Goal: Understand site structure: Grasp the organization and layout of the website

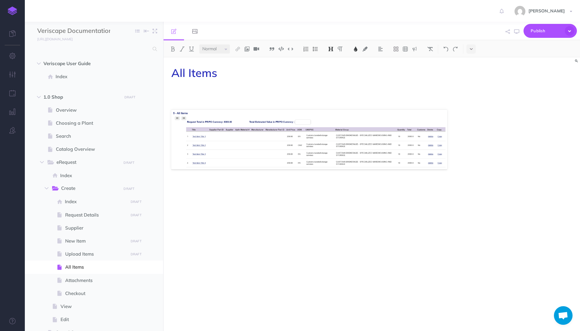
select select "null"
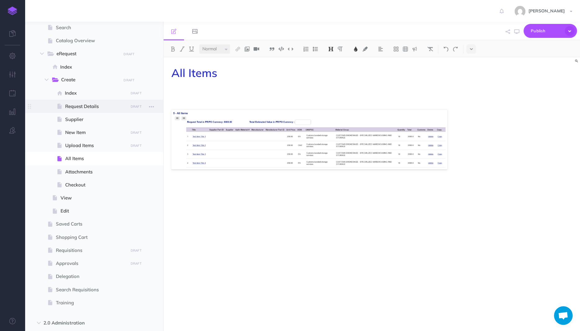
click at [76, 107] on span "Request Details" at bounding box center [95, 106] width 61 height 7
select select "null"
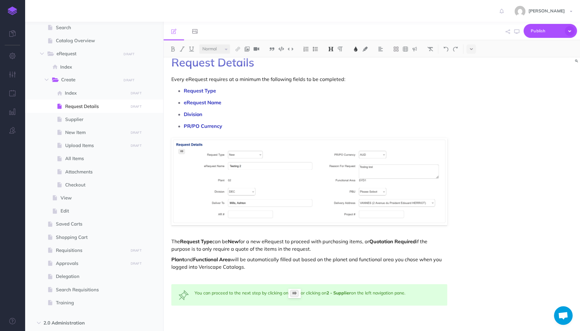
scroll to position [14, 0]
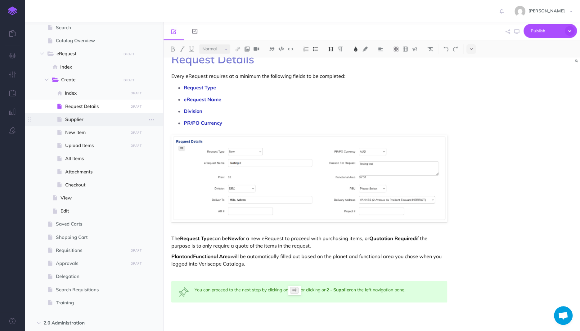
click at [75, 117] on span "Supplier" at bounding box center [95, 119] width 61 height 7
select select "null"
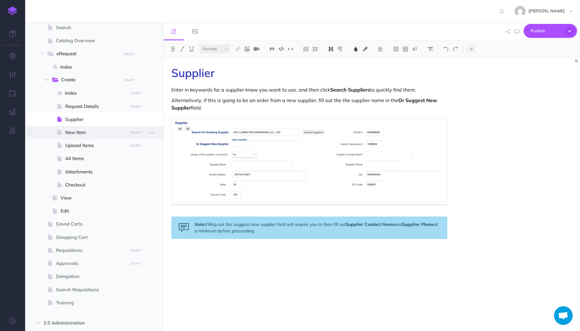
click at [68, 132] on span "New Item" at bounding box center [95, 132] width 61 height 7
select select "null"
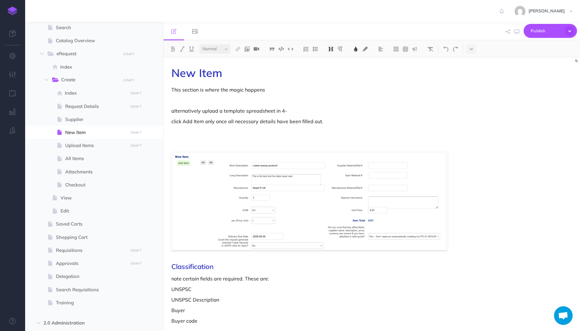
click at [247, 110] on p "alternatively upload a template spreadsheet in 4-" at bounding box center [309, 110] width 276 height 7
click at [263, 119] on p "click Add Item only once all necessary details have been filled out." at bounding box center [309, 121] width 276 height 7
click at [100, 92] on span "Index" at bounding box center [95, 92] width 61 height 7
select select "null"
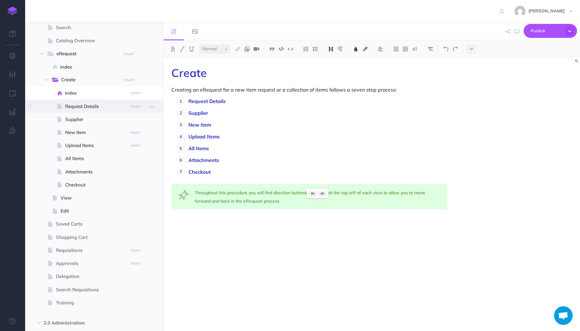
click at [95, 106] on span "Request Details" at bounding box center [95, 106] width 61 height 7
select select "null"
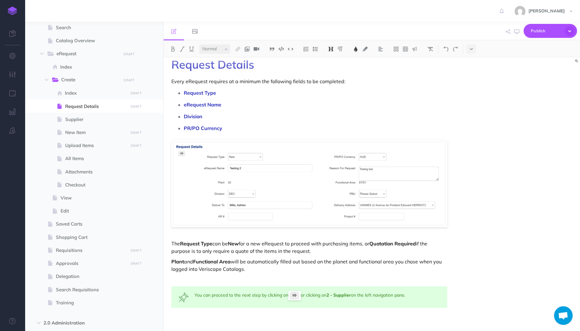
scroll to position [14, 0]
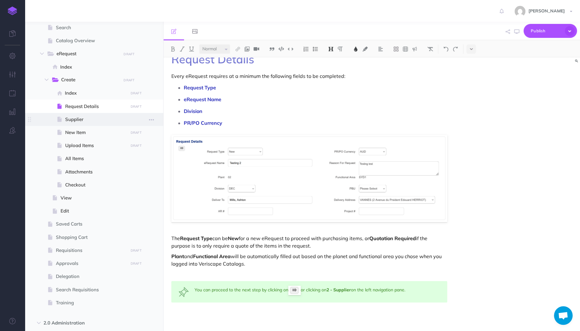
click at [82, 117] on span "Supplier" at bounding box center [95, 119] width 61 height 7
select select "null"
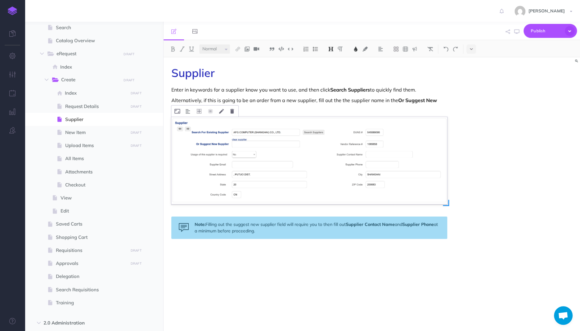
click at [390, 174] on img at bounding box center [309, 160] width 276 height 87
click at [272, 92] on p "Enter in keywords for a supplier know you want to use, and then click Search Su…" at bounding box center [309, 89] width 276 height 7
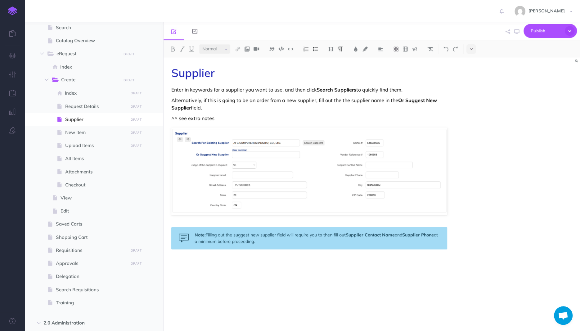
click at [304, 111] on p "Alternatively, if this is going to be an order from a new supplier, fill out th…" at bounding box center [309, 104] width 276 height 15
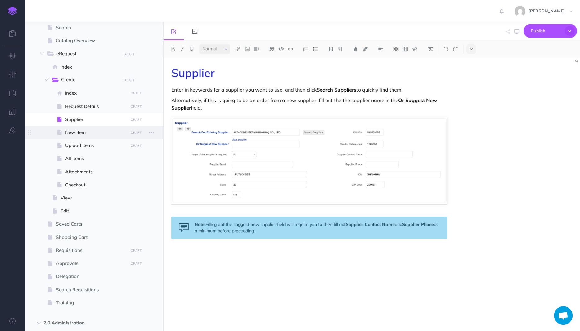
click at [82, 133] on span "New Item" at bounding box center [95, 132] width 61 height 7
click at [77, 132] on span "New Item" at bounding box center [95, 132] width 61 height 7
select select "null"
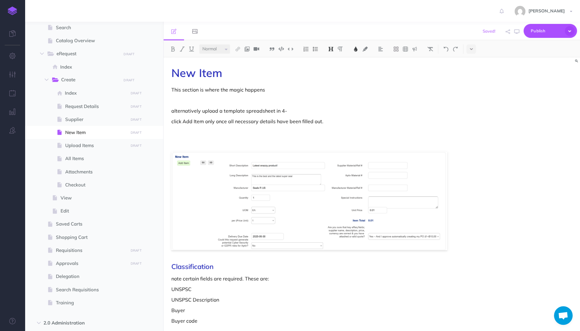
click at [285, 108] on p "alternatively upload a template spreadsheet in 4-" at bounding box center [309, 110] width 276 height 7
click at [85, 107] on span "Request Details" at bounding box center [95, 106] width 61 height 7
select select "null"
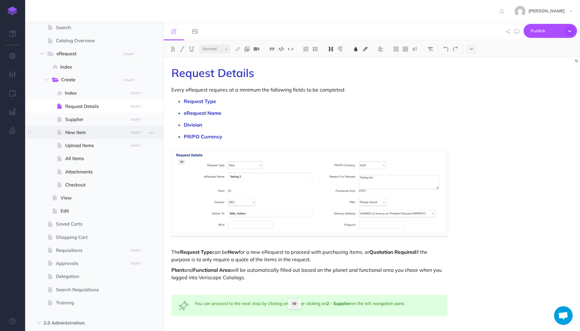
click at [80, 133] on span "New Item" at bounding box center [95, 132] width 61 height 7
select select "null"
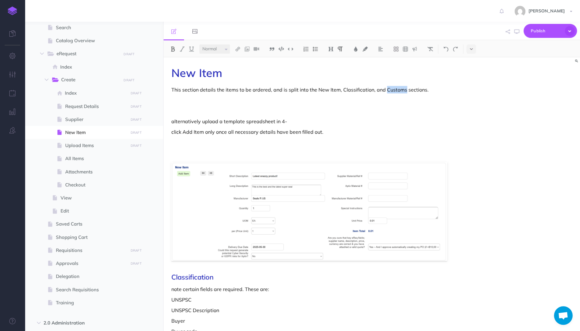
click at [174, 50] on img at bounding box center [173, 49] width 6 height 5
click at [364, 97] on p at bounding box center [309, 100] width 276 height 7
click at [171, 47] on img at bounding box center [173, 49] width 6 height 5
click at [173, 48] on img at bounding box center [173, 49] width 6 height 5
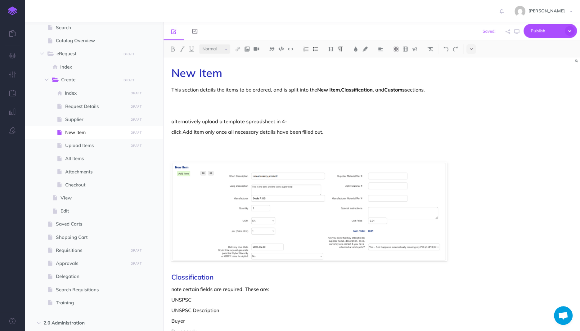
click at [220, 102] on p at bounding box center [309, 100] width 276 height 7
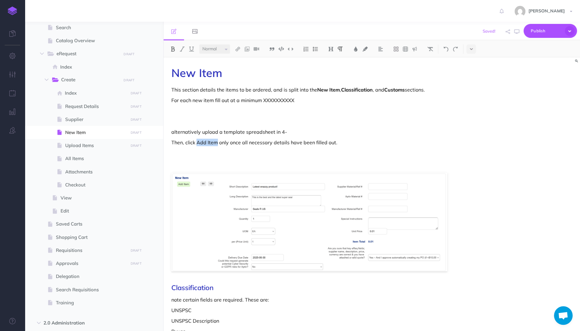
click at [171, 48] on img at bounding box center [173, 49] width 6 height 5
click at [266, 131] on p "alternatively upload a template spreadsheet in 4-" at bounding box center [309, 131] width 276 height 7
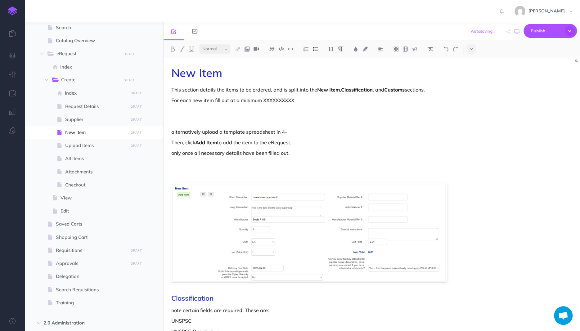
click at [268, 131] on p "alternatively upload a template spreadsheet in 4-" at bounding box center [309, 131] width 276 height 7
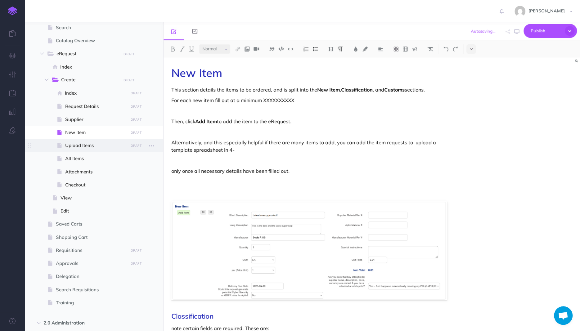
click at [72, 144] on span "Upload Items" at bounding box center [95, 145] width 61 height 7
click at [73, 144] on span "Upload Items" at bounding box center [95, 145] width 61 height 7
select select "null"
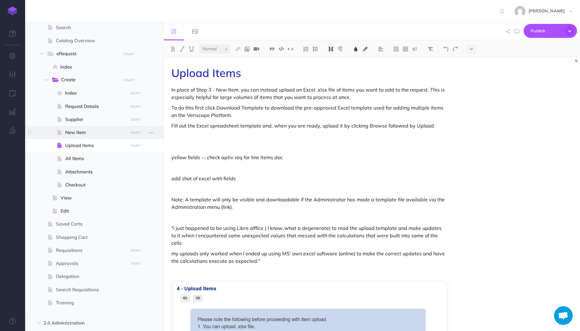
click at [82, 132] on span "New Item" at bounding box center [95, 132] width 61 height 7
select select "null"
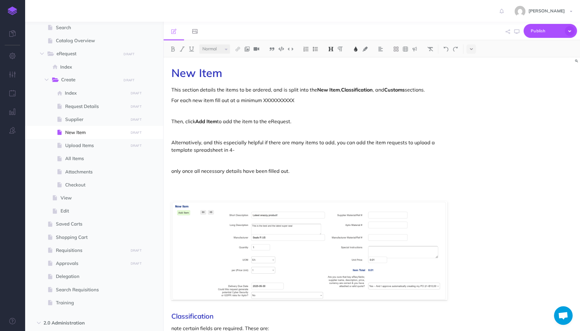
click at [410, 140] on p "Alternatively, and this especially helpful if there are many items to add, you …" at bounding box center [309, 146] width 276 height 15
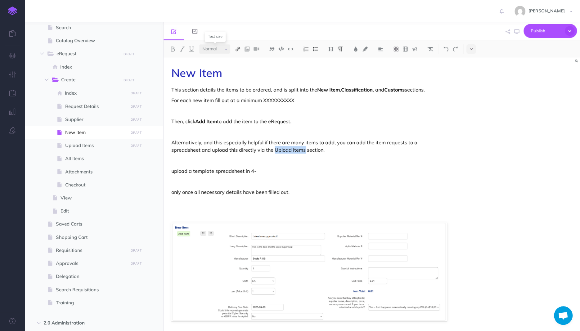
click at [238, 51] on img at bounding box center [238, 49] width 6 height 5
click at [240, 68] on icon at bounding box center [237, 69] width 5 height 4
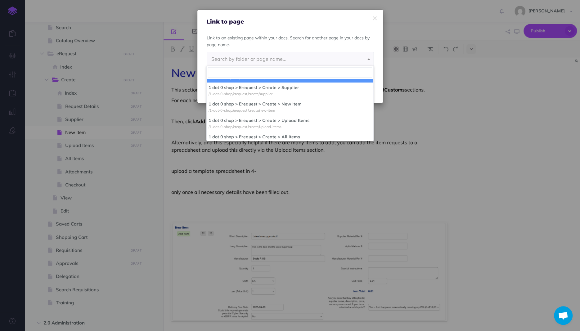
scroll to position [129, 0]
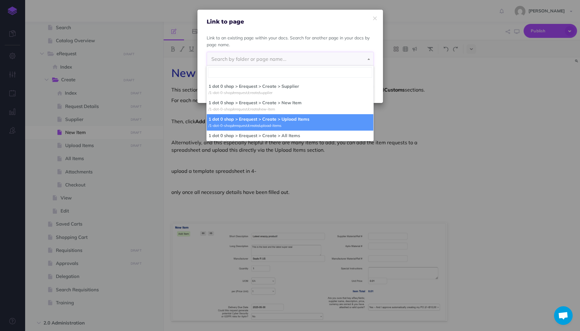
select select "IKP-36PD-3ID-M9B"
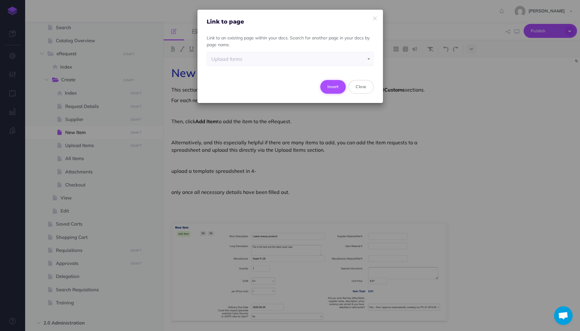
click at [329, 85] on button "Insert" at bounding box center [334, 87] width 26 height 14
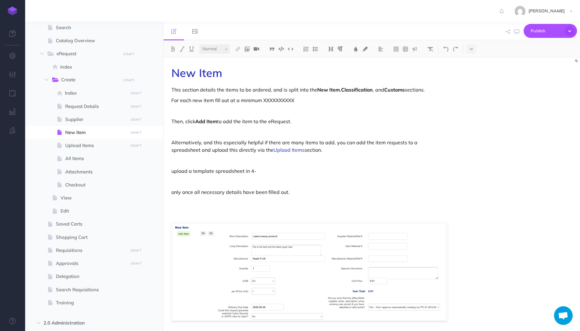
click at [287, 162] on p at bounding box center [309, 160] width 276 height 7
click at [284, 142] on p "Alternatively, and this especially helpful if there are many items to add, you …" at bounding box center [309, 146] width 276 height 15
click at [171, 48] on img at bounding box center [173, 49] width 6 height 5
click at [305, 143] on p "Alternatively, and this especially helpful if there are many items to add, you …" at bounding box center [309, 146] width 276 height 15
click at [272, 161] on p at bounding box center [309, 160] width 276 height 7
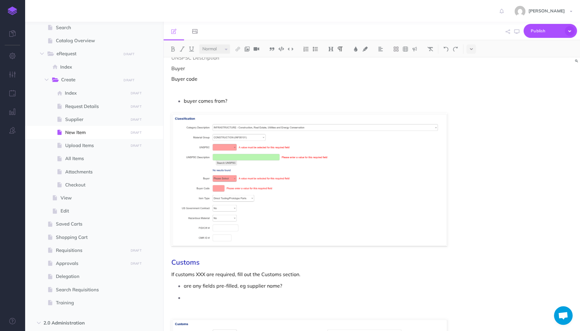
scroll to position [239, 0]
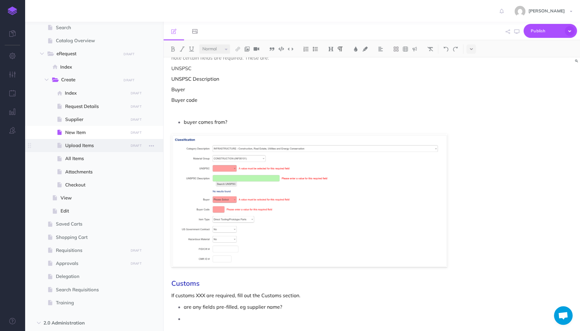
click at [84, 144] on span "Upload Items" at bounding box center [95, 145] width 61 height 7
select select "null"
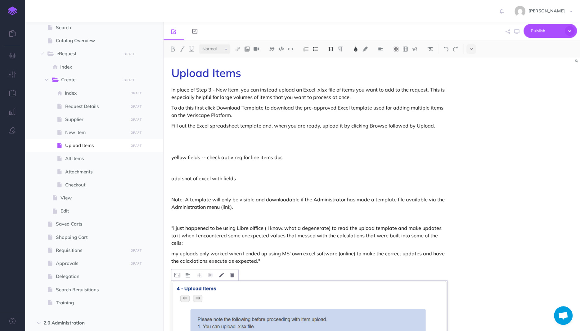
click at [333, 181] on p "add shot of excel with fields" at bounding box center [309, 178] width 276 height 7
click at [76, 131] on span "New Item" at bounding box center [95, 132] width 61 height 7
select select "null"
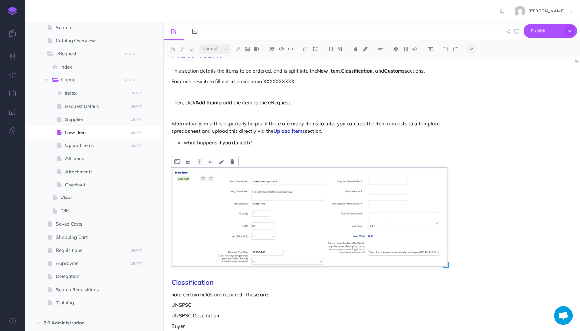
scroll to position [32, 0]
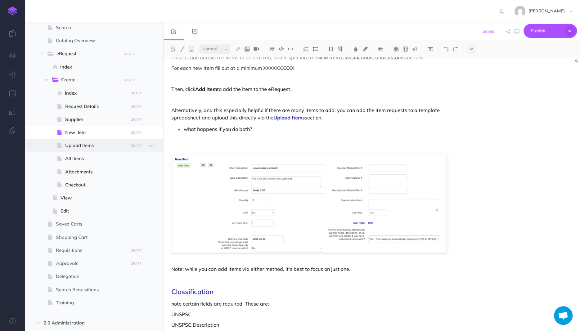
click at [71, 146] on span "Upload Items" at bounding box center [95, 145] width 61 height 7
select select "null"
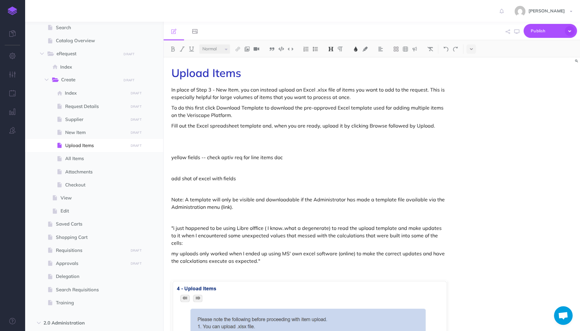
click at [249, 141] on div "Upload Items In place of Step 3 - New Item, you can instead upload an Excel .xl…" at bounding box center [310, 275] width 292 height 436
click at [175, 49] on img at bounding box center [173, 49] width 6 height 5
click at [209, 82] on div "Upload Items In place of Step 3 - New Item, you can instead upload an Excel .xl…" at bounding box center [310, 275] width 292 height 436
click at [239, 48] on img at bounding box center [238, 49] width 6 height 5
click at [239, 67] on icon at bounding box center [237, 69] width 5 height 4
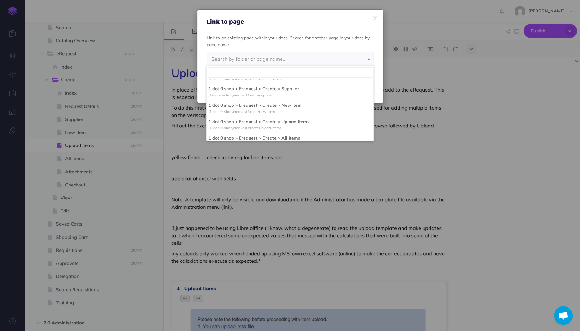
scroll to position [129, 0]
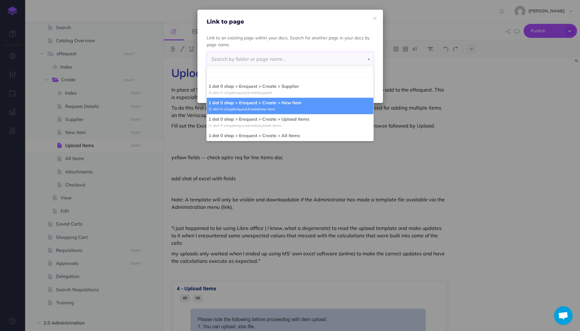
select select "5UJ-TJVN-SK1-0D1"
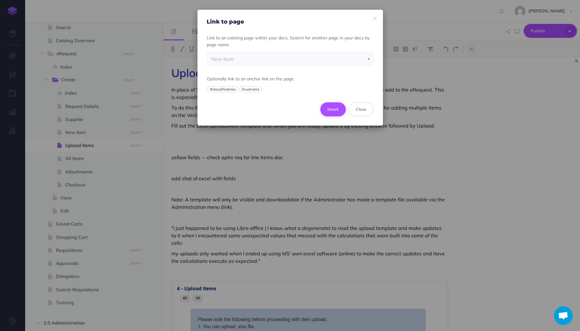
click at [336, 110] on button "Insert" at bounding box center [334, 109] width 26 height 14
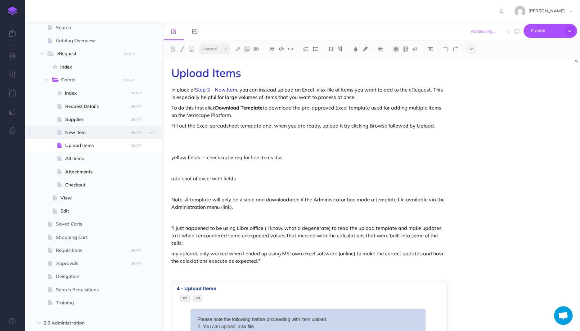
click at [75, 131] on span "New Item" at bounding box center [95, 132] width 61 height 7
click at [71, 132] on span "New Item" at bounding box center [95, 132] width 61 height 7
click at [76, 134] on span "New Item" at bounding box center [95, 132] width 61 height 7
select select "null"
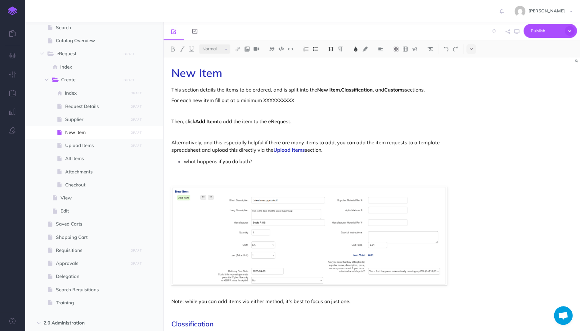
click at [272, 103] on p "For each new item fill out at a minimum XXXXXXXXXX" at bounding box center [309, 100] width 276 height 7
click at [242, 112] on p at bounding box center [309, 110] width 276 height 7
click at [319, 97] on p "For each new item fill out at a minimum XXXXXXXXXX" at bounding box center [309, 100] width 276 height 7
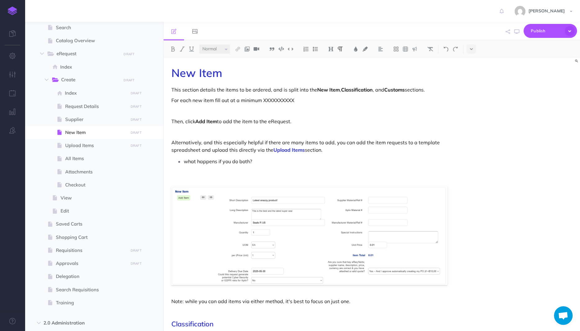
click at [289, 132] on p at bounding box center [309, 131] width 276 height 7
click at [295, 130] on p at bounding box center [309, 131] width 276 height 7
click at [88, 158] on span "All Items" at bounding box center [95, 158] width 61 height 7
click at [79, 147] on span "Upload Items" at bounding box center [95, 145] width 61 height 7
select select "null"
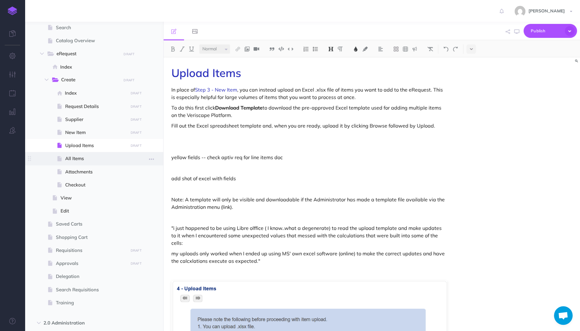
click at [78, 162] on span "All Items" at bounding box center [95, 158] width 61 height 7
select select "null"
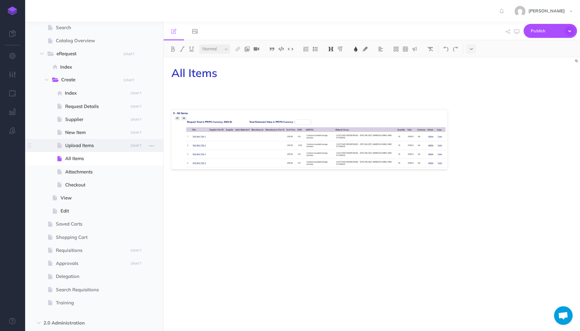
click at [76, 142] on span "Upload Items" at bounding box center [95, 145] width 61 height 7
select select "null"
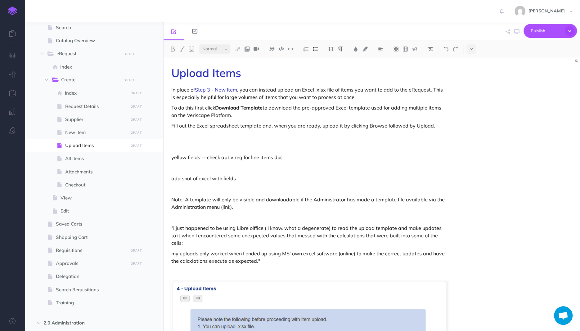
click at [268, 105] on p "To do this first click Download Template to download the pre-approved Excel tem…" at bounding box center [309, 111] width 276 height 15
click at [174, 49] on img at bounding box center [173, 49] width 6 height 5
click at [84, 133] on span "New Item" at bounding box center [95, 132] width 61 height 7
select select "null"
